Goal: Information Seeking & Learning: Learn about a topic

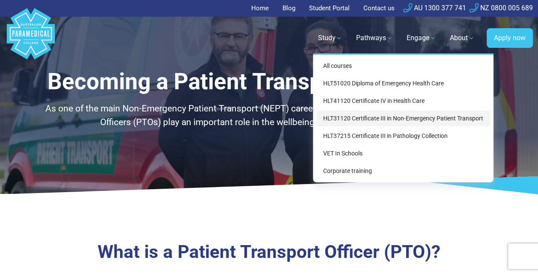
click at [402, 120] on link "HLT31120 Certificate III in Non-Emergency Patient Transport" at bounding box center [403, 119] width 174 height 16
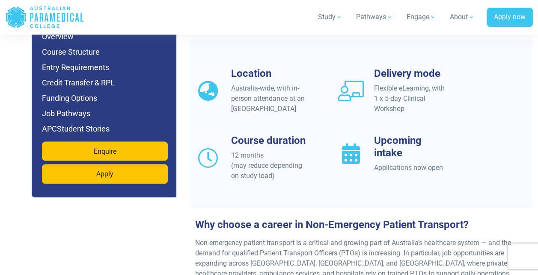
scroll to position [812, 0]
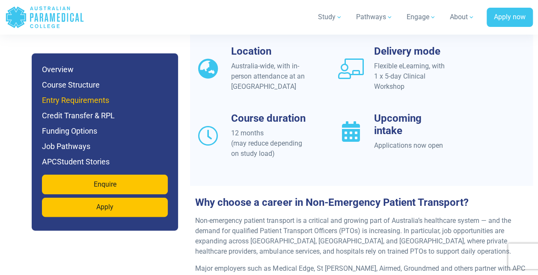
click at [79, 102] on h6 "Entry Requirements" at bounding box center [105, 101] width 126 height 12
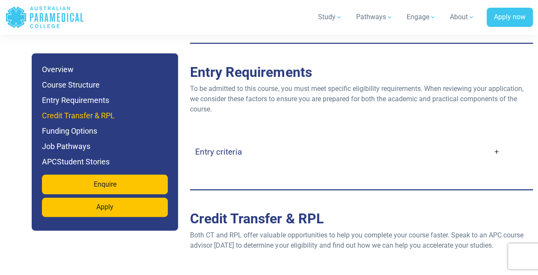
scroll to position [2176, 0]
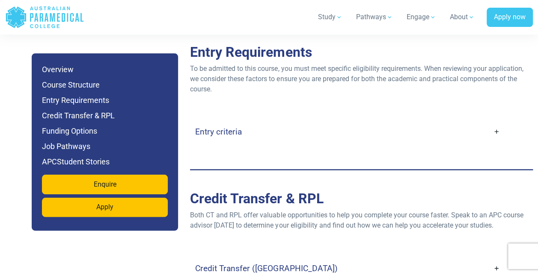
click at [224, 132] on h4 "Entry criteria" at bounding box center [218, 132] width 47 height 10
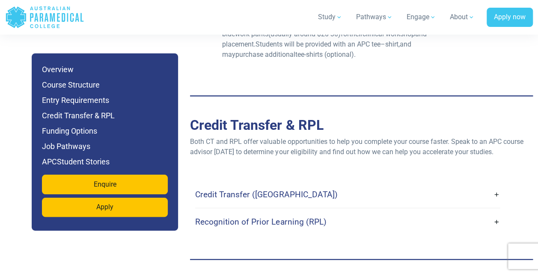
scroll to position [2561, 0]
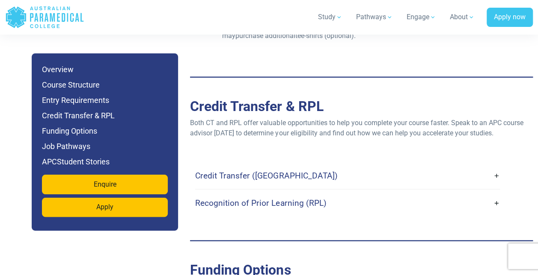
click at [497, 166] on link "Credit Transfer (CT)" at bounding box center [347, 176] width 304 height 20
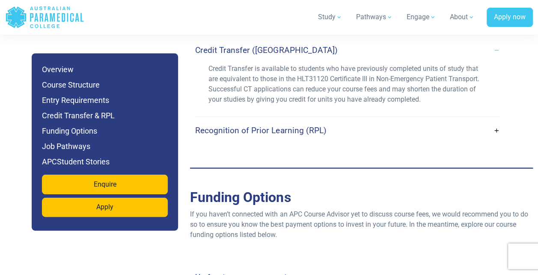
scroll to position [2689, 0]
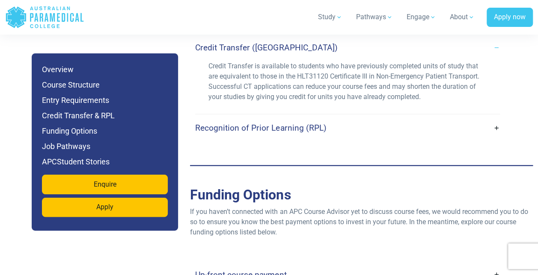
click at [497, 118] on link "Recognition of Prior Learning (RPL)" at bounding box center [347, 128] width 304 height 20
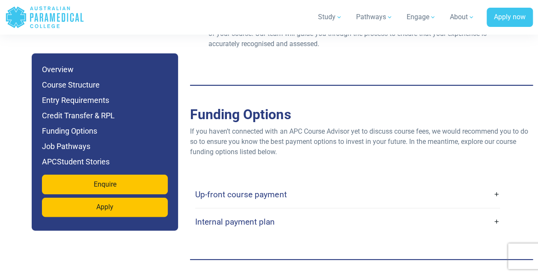
scroll to position [2860, 0]
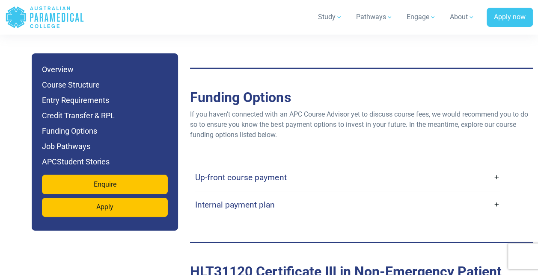
click at [496, 168] on link "Up-front course payment" at bounding box center [347, 178] width 304 height 20
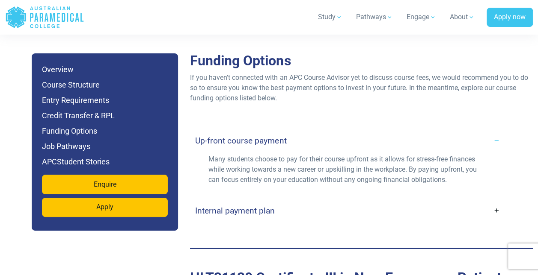
scroll to position [2945, 0]
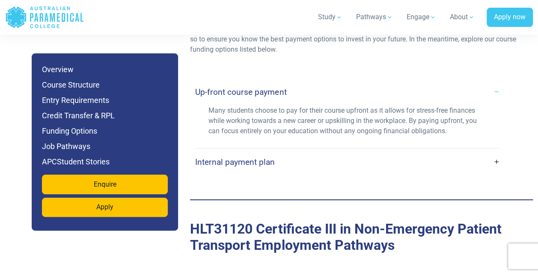
click at [496, 152] on link "Internal payment plan" at bounding box center [347, 162] width 304 height 20
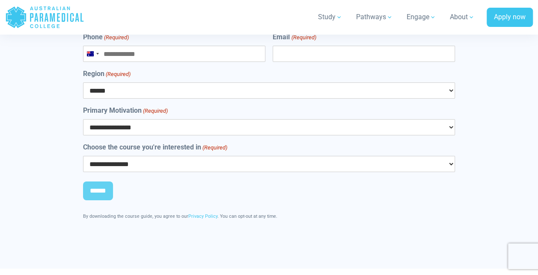
scroll to position [4656, 0]
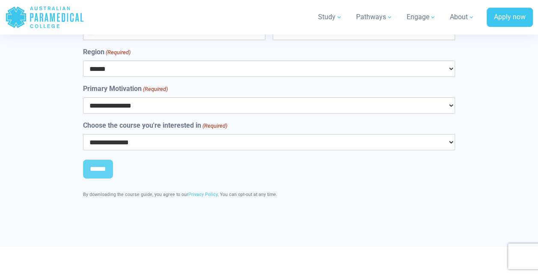
click at [451, 97] on select "**********" at bounding box center [269, 105] width 372 height 16
click at [56, 119] on div "**********" at bounding box center [268, 89] width 458 height 233
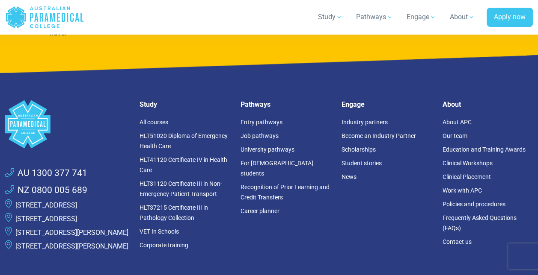
scroll to position [5554, 0]
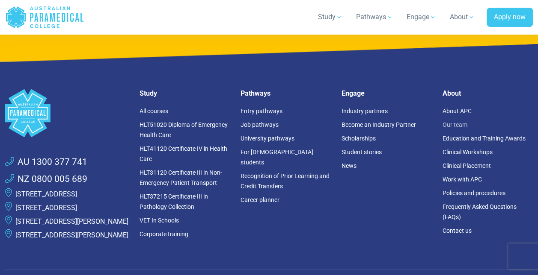
click at [458, 121] on link "Our team" at bounding box center [454, 124] width 25 height 7
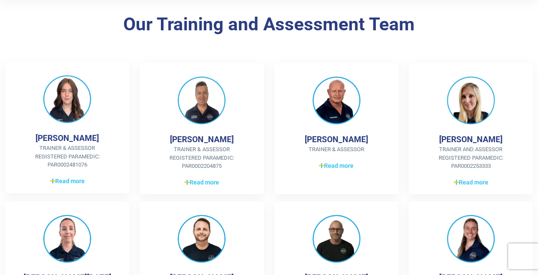
scroll to position [214, 0]
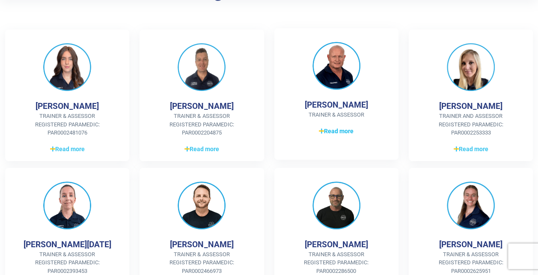
click at [322, 131] on icon at bounding box center [321, 131] width 5 height 6
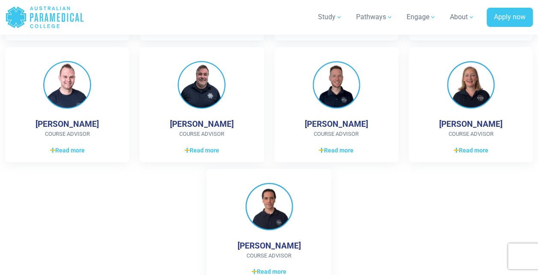
scroll to position [1155, 0]
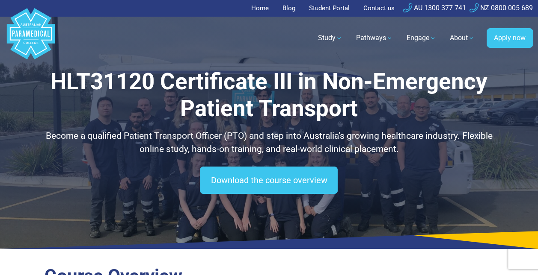
click at [256, 8] on link "Home" at bounding box center [262, 8] width 23 height 17
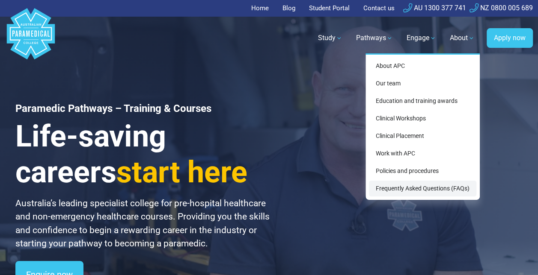
click at [428, 190] on link "Frequently Asked Questions (FAQs)" at bounding box center [422, 189] width 107 height 16
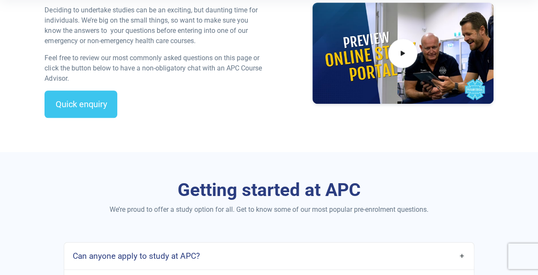
scroll to position [428, 0]
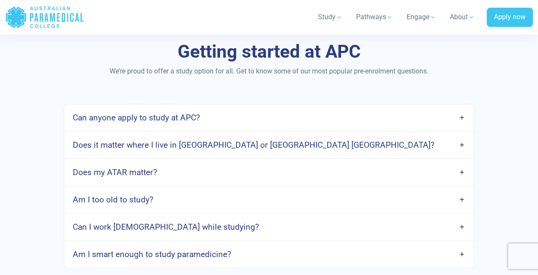
click at [462, 210] on link "Am I too old to study?" at bounding box center [268, 200] width 409 height 20
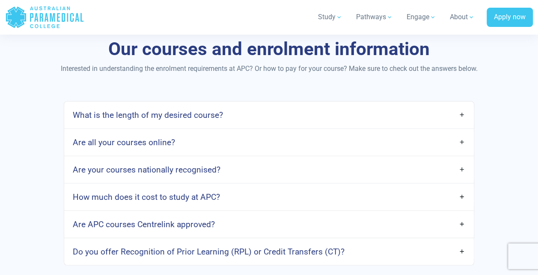
scroll to position [984, 0]
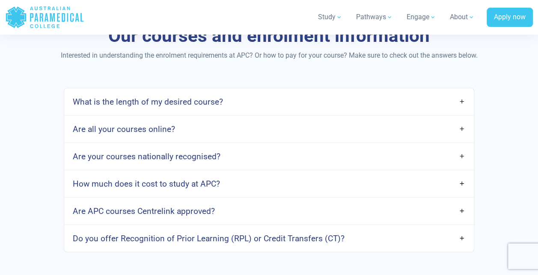
click at [463, 192] on link "How much does it cost to study at APC?" at bounding box center [268, 184] width 409 height 20
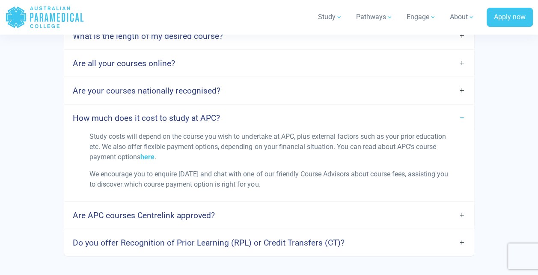
scroll to position [1069, 0]
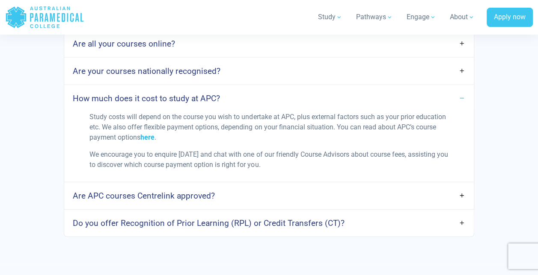
click at [154, 142] on link "here" at bounding box center [147, 137] width 14 height 8
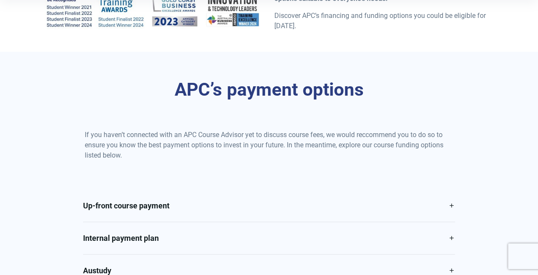
scroll to position [342, 0]
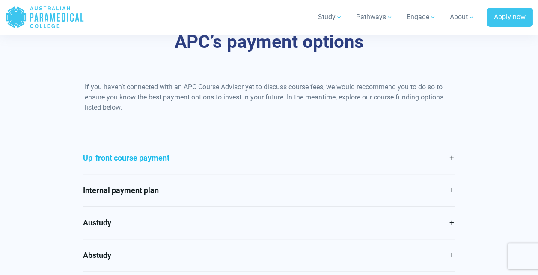
click at [452, 156] on link "Up-front course payment" at bounding box center [269, 158] width 372 height 32
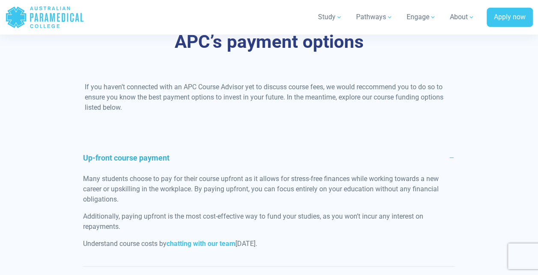
click at [452, 156] on link "Up-front course payment" at bounding box center [269, 158] width 372 height 32
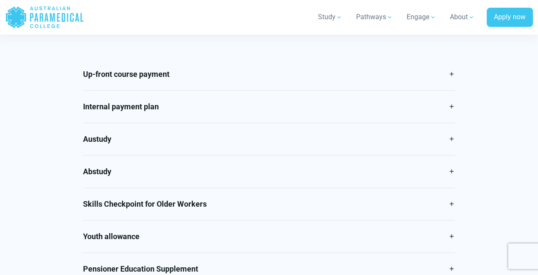
scroll to position [428, 0]
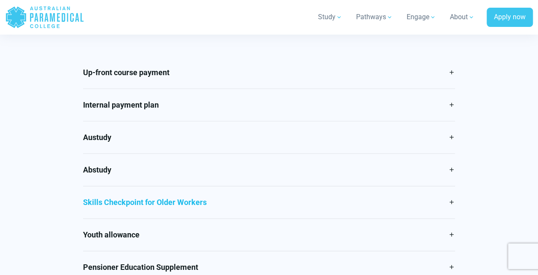
click at [449, 202] on link "Skills Checkpoint for Older Workers" at bounding box center [269, 202] width 372 height 32
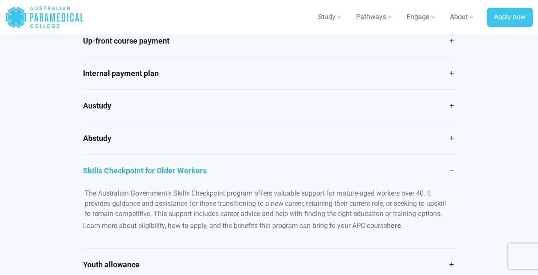
scroll to position [470, 0]
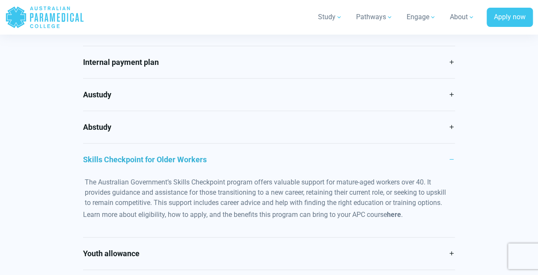
click at [450, 159] on link "Skills Checkpoint for Older Workers" at bounding box center [269, 160] width 372 height 32
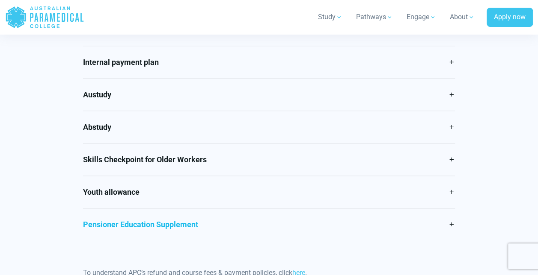
click at [452, 223] on link "Pensioner Education Supplement" at bounding box center [269, 225] width 372 height 32
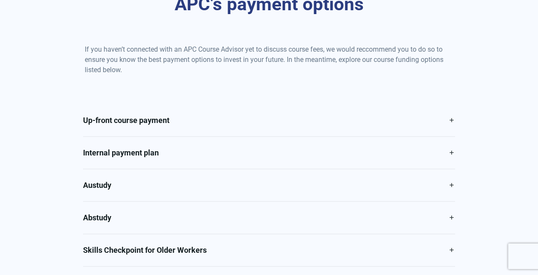
scroll to position [0, 0]
